Goal: Entertainment & Leisure: Browse casually

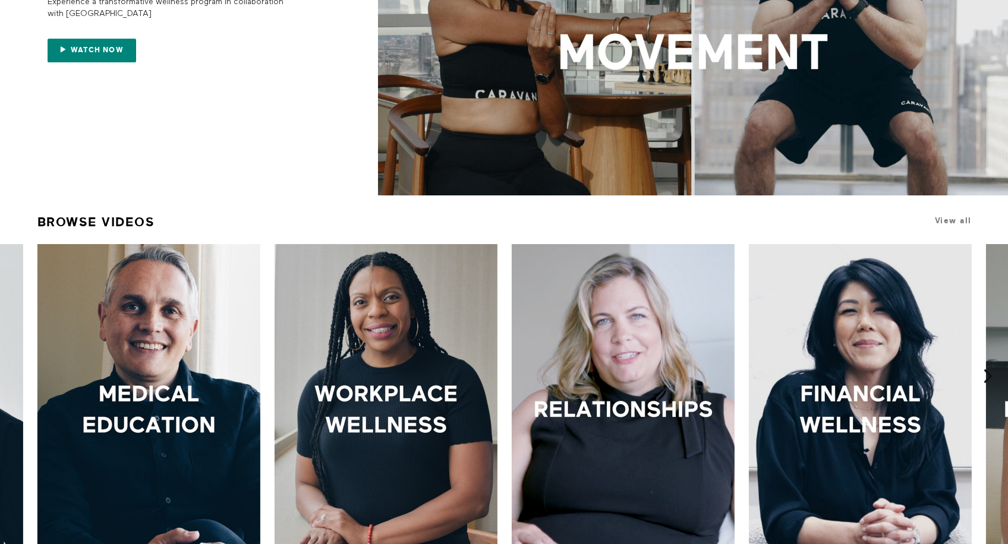
scroll to position [434, 0]
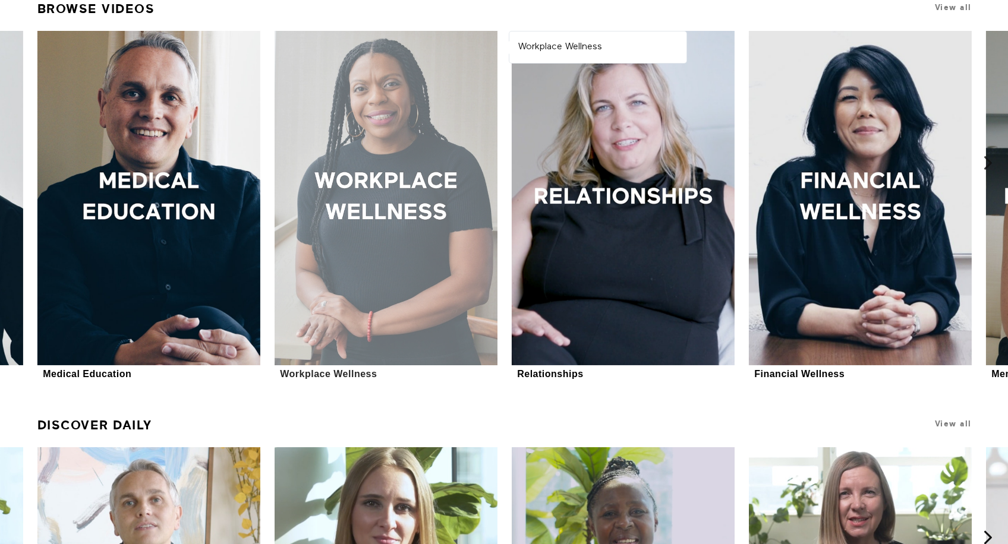
click at [386, 197] on div at bounding box center [386, 198] width 223 height 335
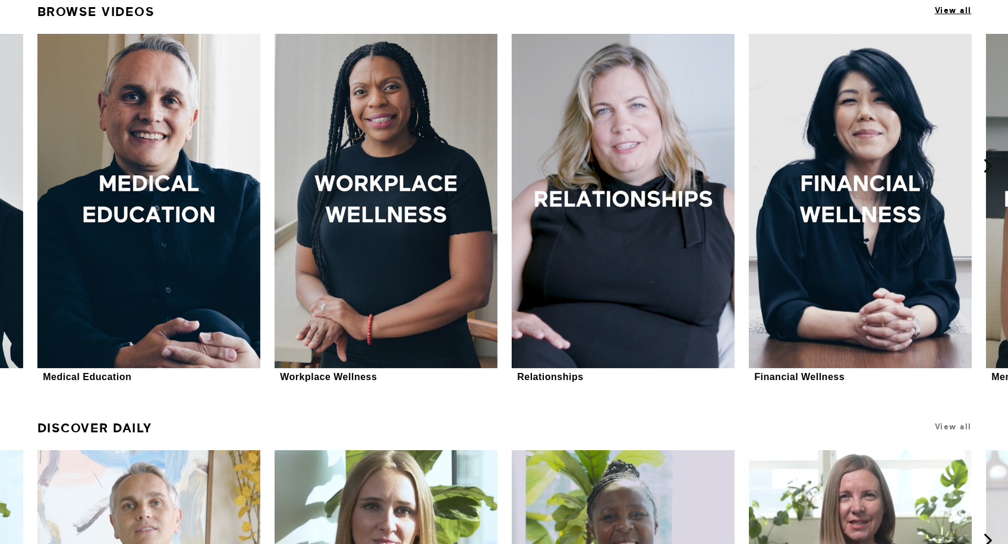
click at [948, 12] on span "View all" at bounding box center [953, 10] width 37 height 9
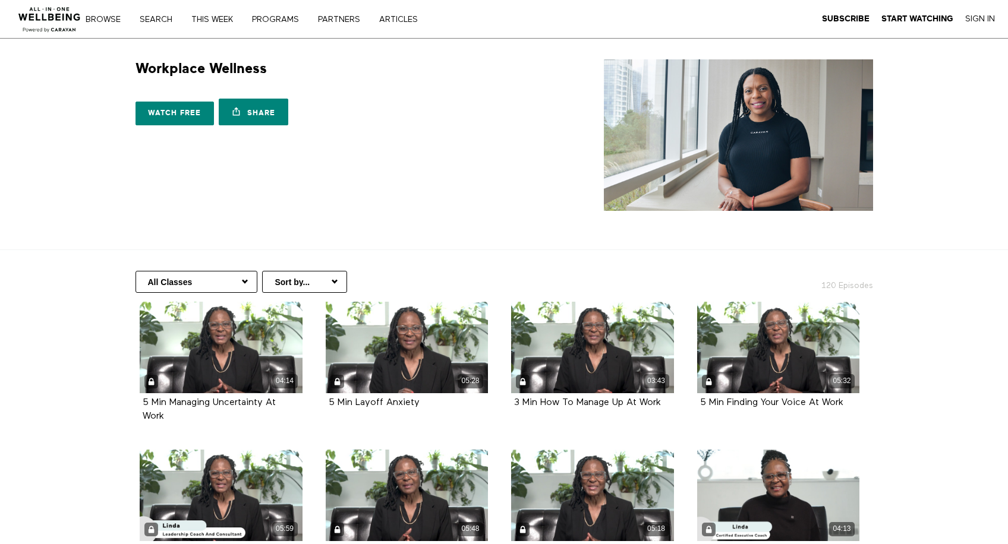
click at [311, 285] on select "Sort by... Alphabetical Release date" at bounding box center [304, 282] width 85 height 22
click at [213, 283] on select "All Classes Career Development Mindset Brain Training Communication Leadership …" at bounding box center [196, 282] width 122 height 22
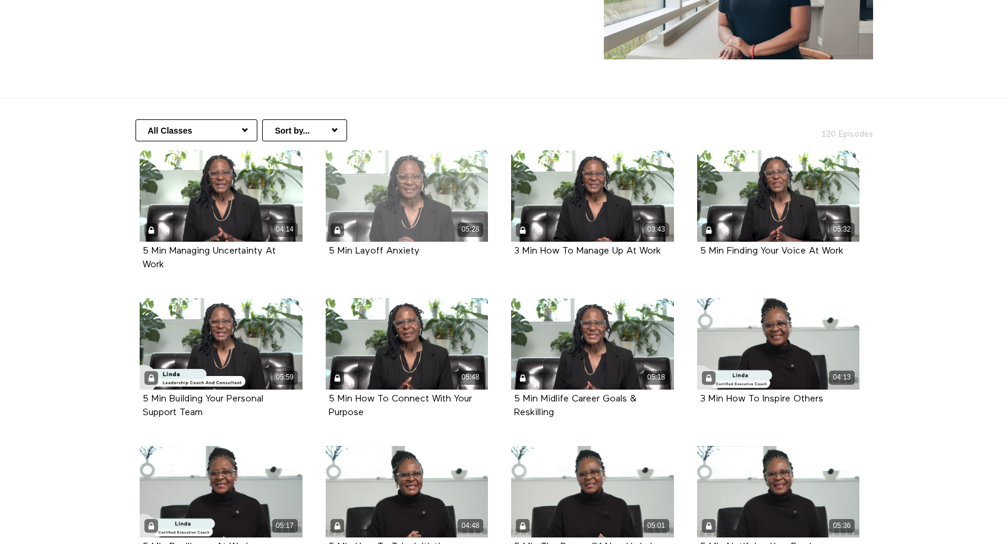
scroll to position [159, 0]
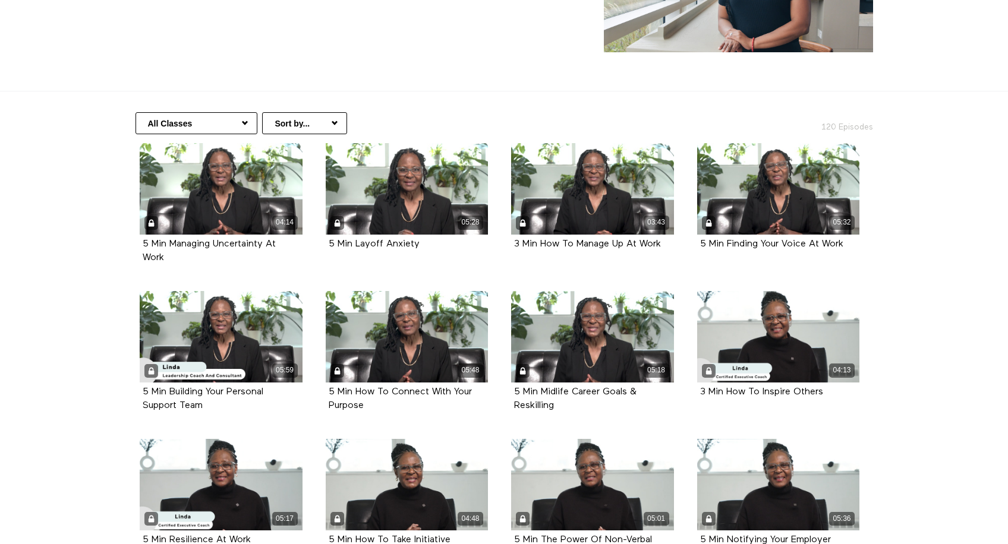
click at [217, 122] on select "All Classes Career Development Mindset Brain Training Communication Leadership …" at bounding box center [196, 123] width 122 height 22
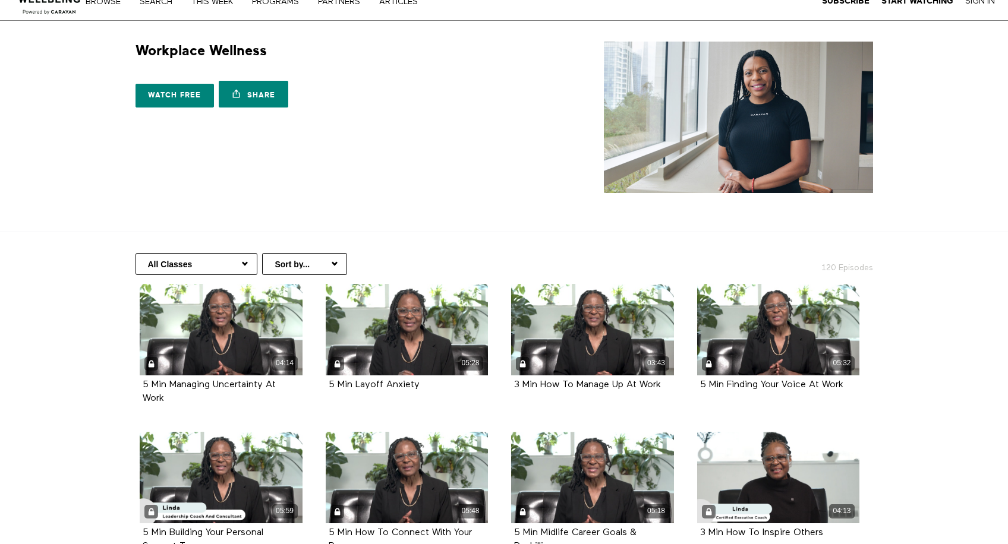
scroll to position [0, 0]
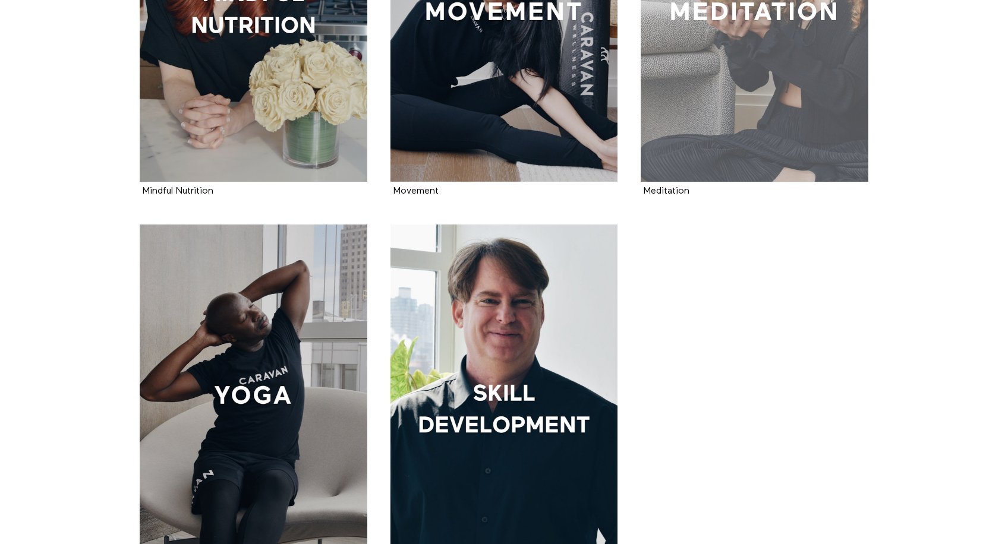
scroll to position [1351, 0]
